Goal: Task Accomplishment & Management: Use online tool/utility

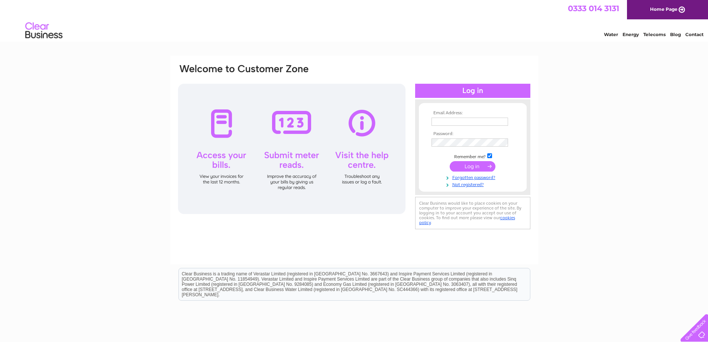
type input "[EMAIL_ADDRESS][PERSON_NAME][DOMAIN_NAME]"
click at [428, 170] on form "Email Address: deekers.connelly@yahoo.co.uk Password:" at bounding box center [473, 149] width 108 height 78
click at [473, 166] on input "submit" at bounding box center [473, 166] width 46 height 10
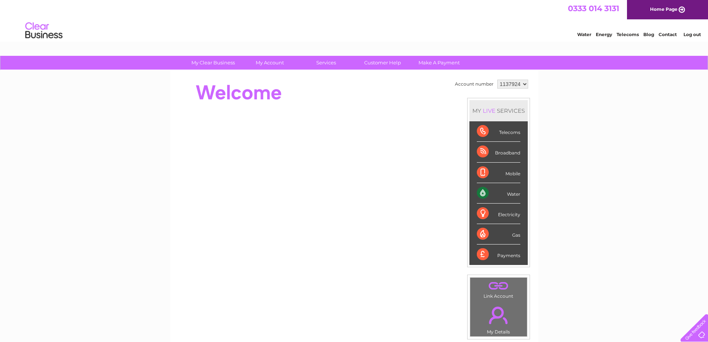
click at [500, 190] on div "Water" at bounding box center [498, 193] width 43 height 20
click at [482, 191] on div "Water" at bounding box center [498, 193] width 43 height 20
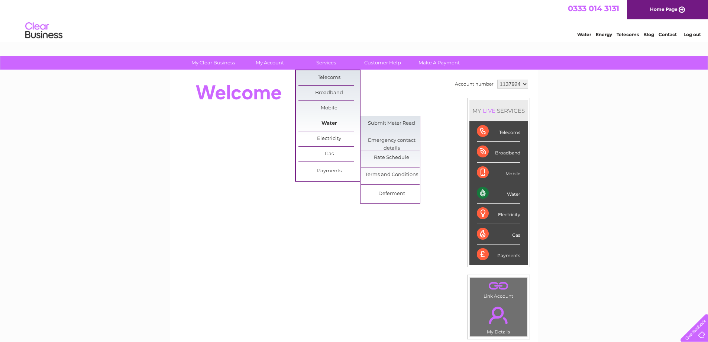
click at [324, 123] on link "Water" at bounding box center [328, 123] width 61 height 15
click at [386, 126] on link "Submit Meter Read" at bounding box center [391, 123] width 61 height 15
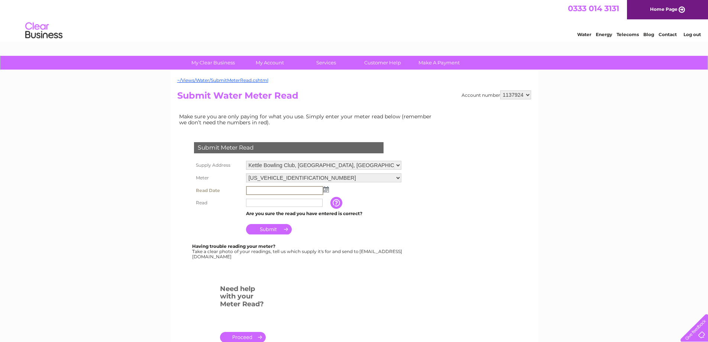
click at [269, 191] on input "text" at bounding box center [284, 190] width 77 height 9
click at [326, 190] on img at bounding box center [326, 189] width 6 height 6
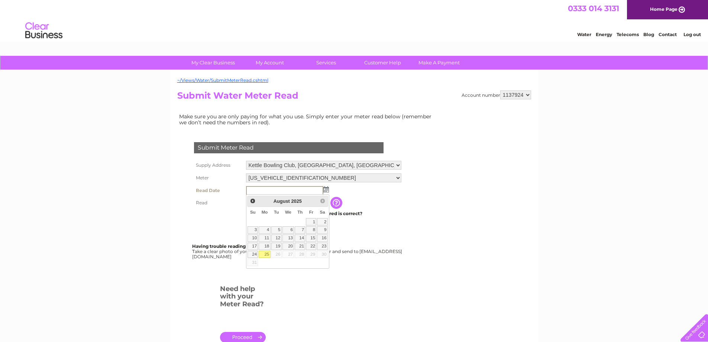
click at [266, 253] on link "25" at bounding box center [265, 253] width 12 height 7
type input "2025/08/25"
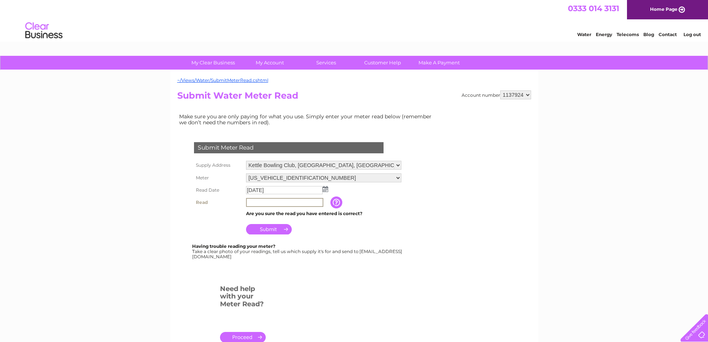
click at [262, 202] on input "text" at bounding box center [284, 202] width 77 height 9
type input "00294"
click at [268, 229] on input "Submit" at bounding box center [269, 228] width 46 height 10
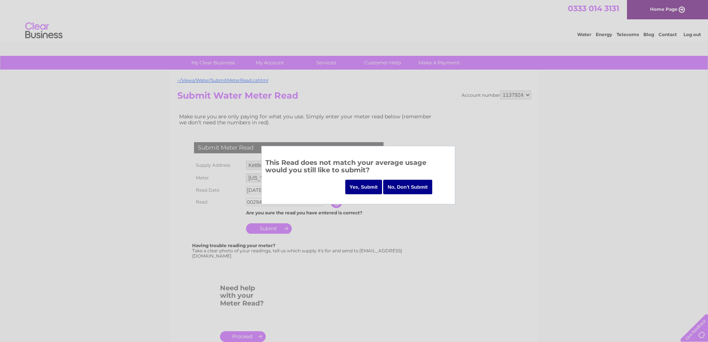
click at [366, 187] on input "Yes, Submit" at bounding box center [363, 186] width 37 height 14
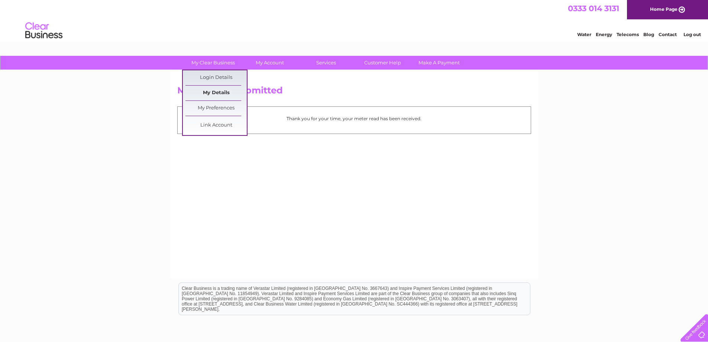
click at [211, 90] on link "My Details" at bounding box center [215, 92] width 61 height 15
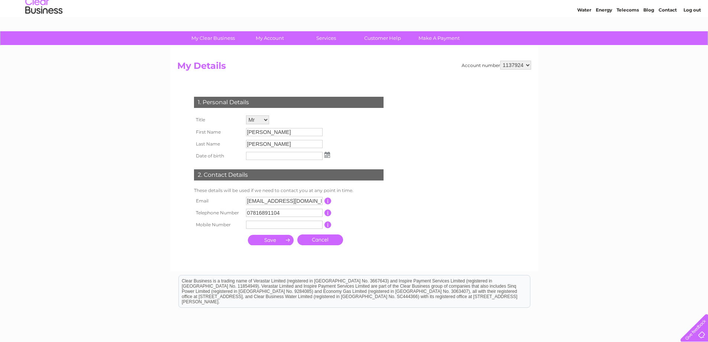
scroll to position [12, 0]
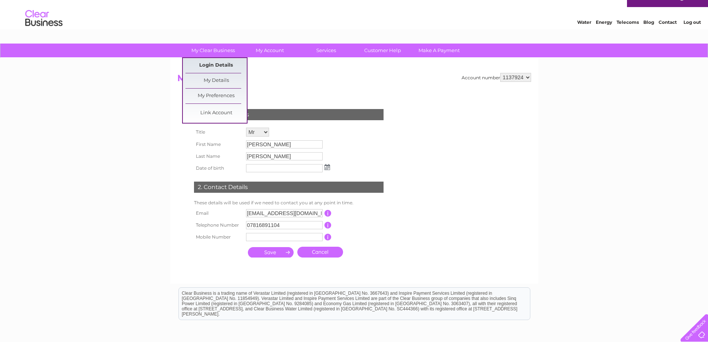
click at [213, 64] on link "Login Details" at bounding box center [215, 65] width 61 height 15
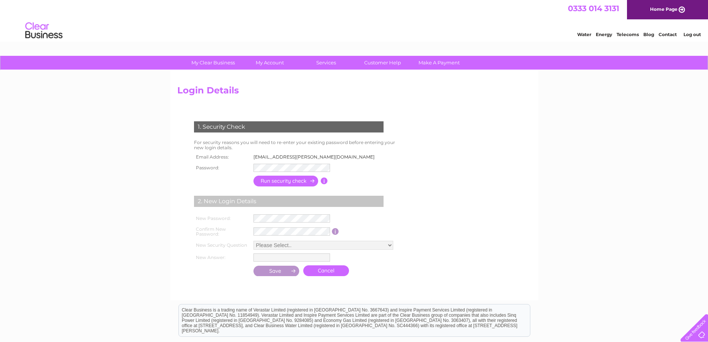
click at [290, 181] on input "button" at bounding box center [285, 180] width 65 height 11
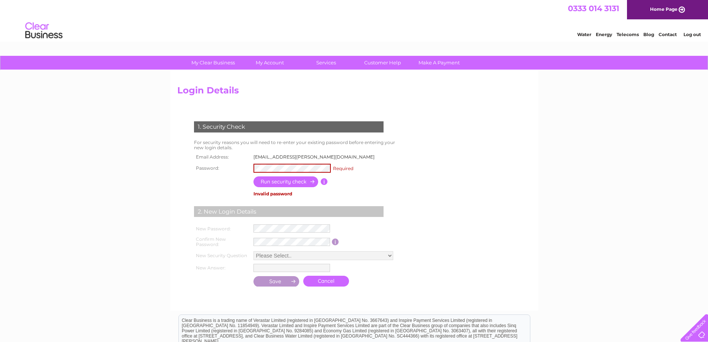
click at [290, 181] on input "button" at bounding box center [285, 181] width 65 height 11
click at [409, 167] on form "1. Security Check For security reasons you will need to re-enter your existing …" at bounding box center [354, 204] width 354 height 197
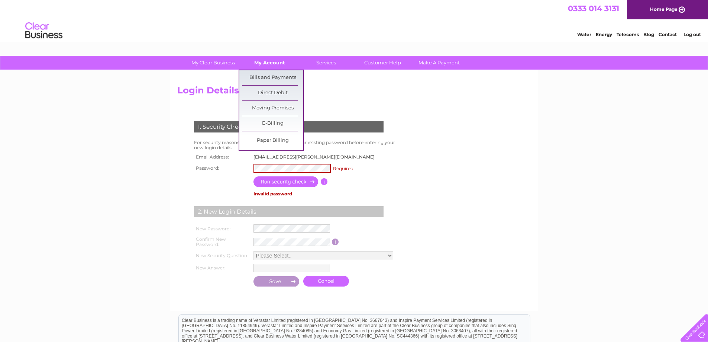
click at [271, 61] on link "My Account" at bounding box center [269, 63] width 61 height 14
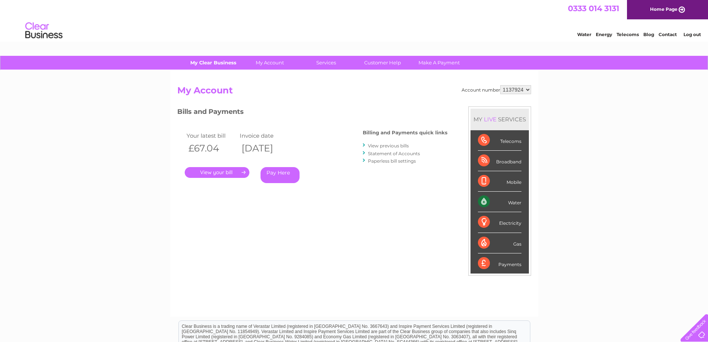
click at [212, 62] on link "My Clear Business" at bounding box center [212, 63] width 61 height 14
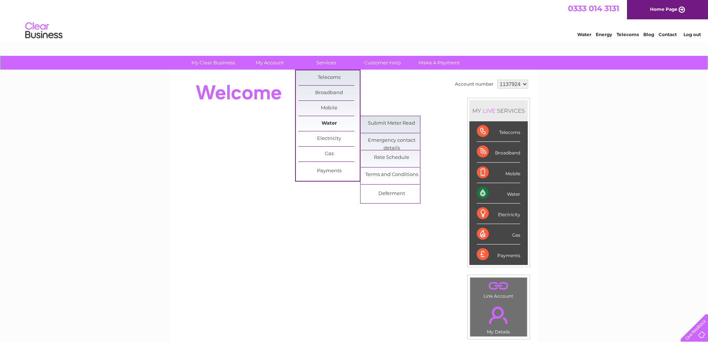
click at [325, 123] on link "Water" at bounding box center [328, 123] width 61 height 15
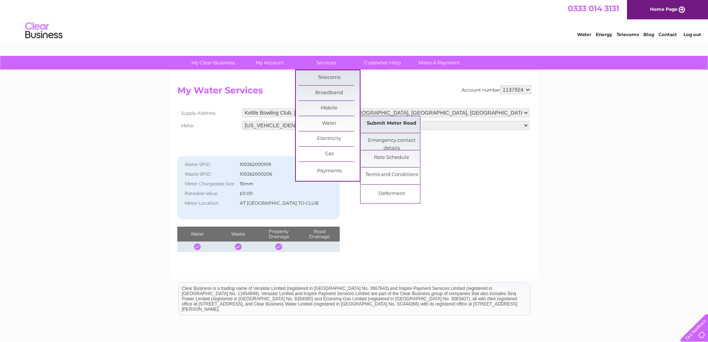
click at [376, 124] on link "Submit Meter Read" at bounding box center [391, 123] width 61 height 15
